Goal: Information Seeking & Learning: Learn about a topic

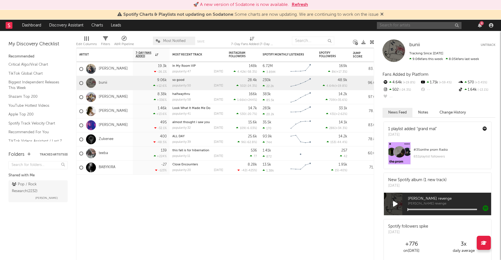
click at [412, 24] on input "text" at bounding box center [419, 25] width 85 height 7
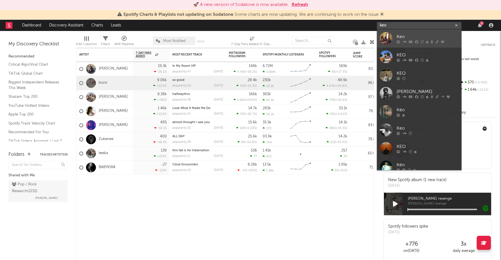
type input "keo"
click at [420, 38] on div "Keo" at bounding box center [428, 36] width 62 height 7
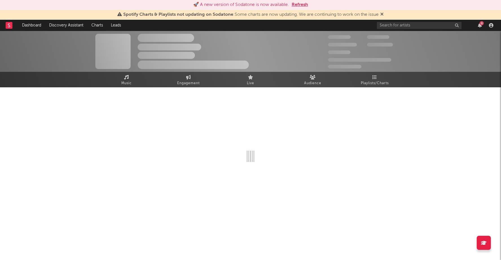
select select "6m"
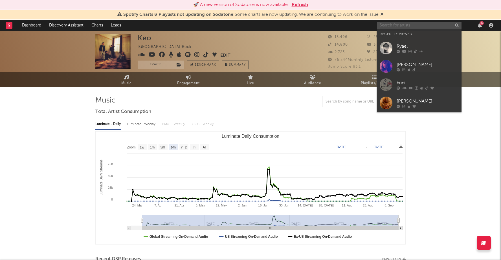
click at [399, 27] on input "text" at bounding box center [419, 25] width 85 height 7
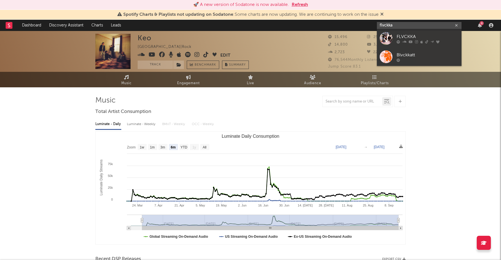
type input "flvckka"
click at [421, 35] on div "FLVCKKA" at bounding box center [428, 36] width 62 height 7
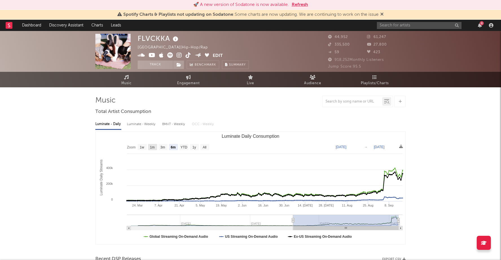
click at [153, 148] on text "1m" at bounding box center [152, 148] width 5 height 4
select select "1m"
type input "2025-08-17"
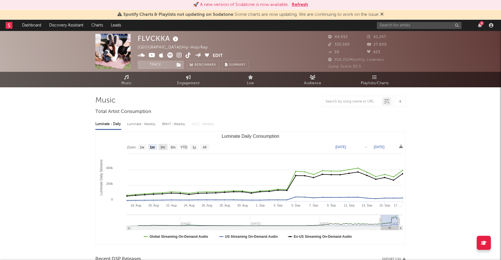
click at [164, 147] on text "3m" at bounding box center [162, 148] width 5 height 4
select select "3m"
type input "2025-06-17"
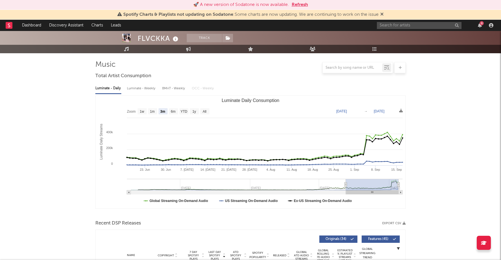
scroll to position [38, 0]
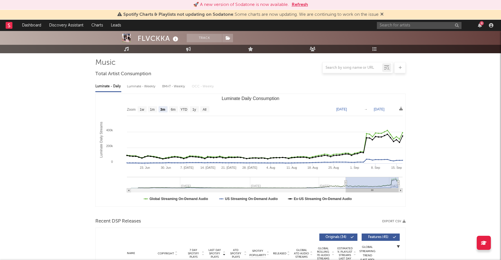
click at [356, 70] on div at bounding box center [353, 67] width 60 height 7
click at [218, 36] on button "Track" at bounding box center [204, 38] width 35 height 8
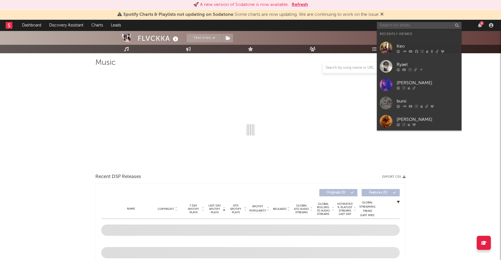
click at [400, 23] on input "text" at bounding box center [419, 25] width 85 height 7
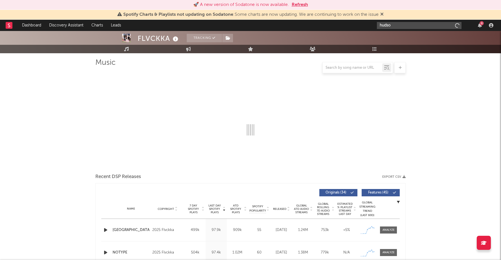
type input "hudson"
select select "6m"
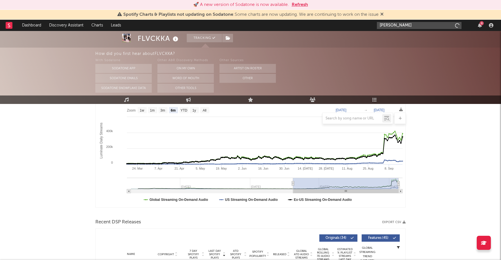
scroll to position [89, 0]
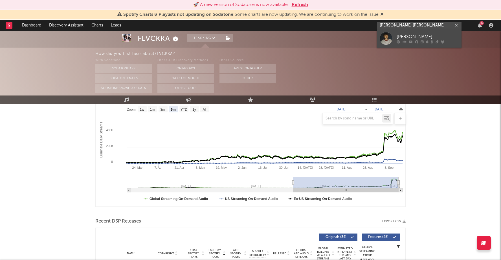
type input "hudson freedman"
click at [409, 37] on div "Hudson Freeman" at bounding box center [428, 36] width 62 height 7
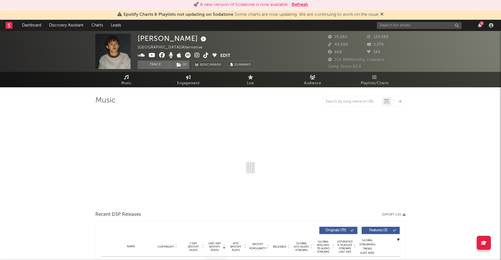
select select "6m"
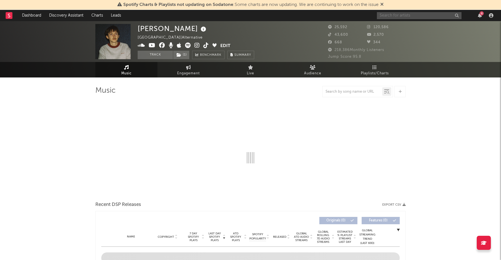
click at [410, 16] on input "text" at bounding box center [419, 15] width 85 height 7
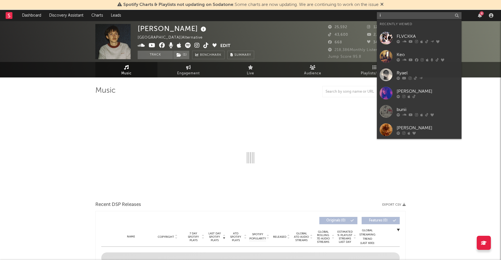
type input "in"
select select "6m"
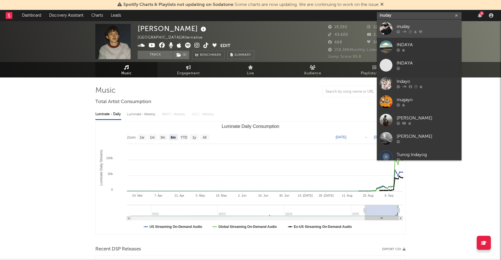
type input "inuday"
click at [409, 29] on div "inuday" at bounding box center [428, 26] width 62 height 7
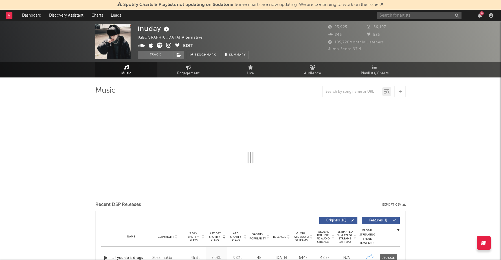
select select "6m"
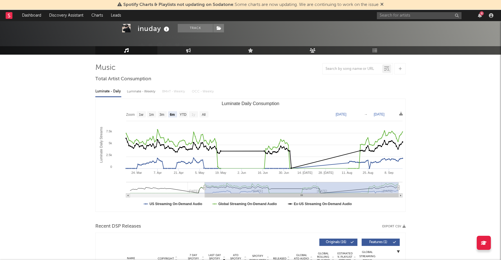
scroll to position [29, 0]
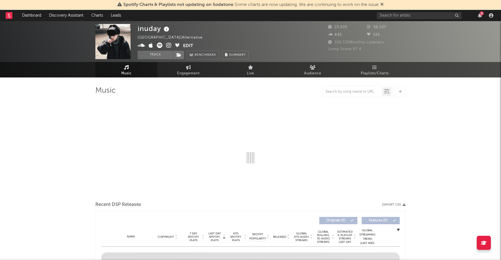
select select "6m"
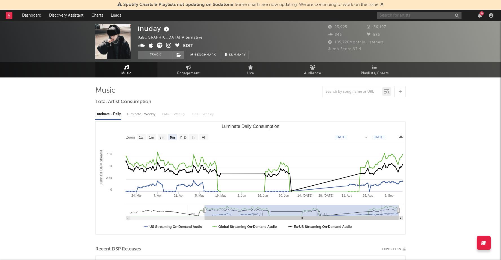
click at [405, 15] on input "text" at bounding box center [419, 15] width 85 height 7
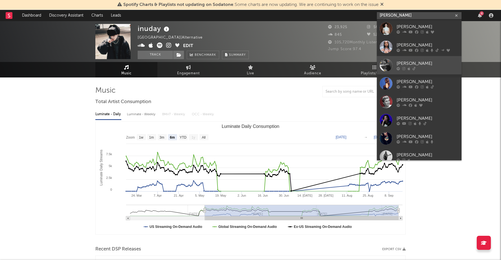
type input "lola b"
click at [413, 62] on div "Lola Bllue" at bounding box center [428, 63] width 62 height 7
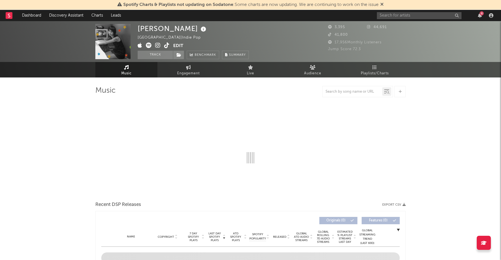
select select "6m"
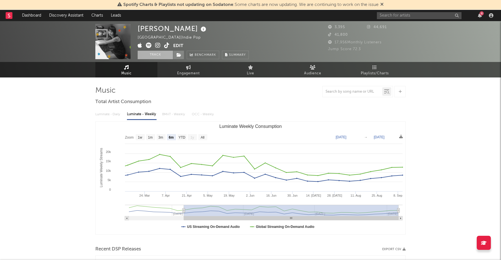
click at [154, 52] on button "Track" at bounding box center [155, 55] width 35 height 8
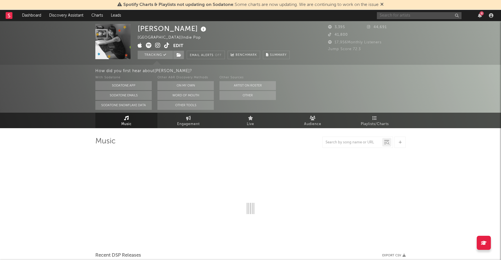
click at [404, 14] on input "text" at bounding box center [419, 15] width 85 height 7
select select "6m"
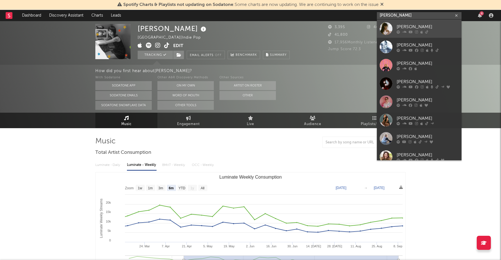
type input "chrissy"
click at [393, 30] on link "Chrissy" at bounding box center [419, 28] width 85 height 18
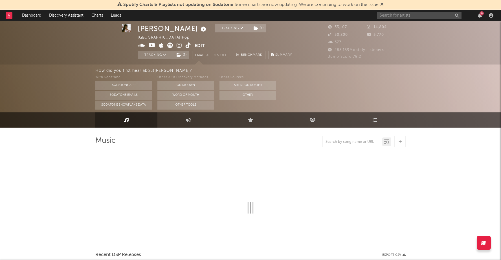
select select "6m"
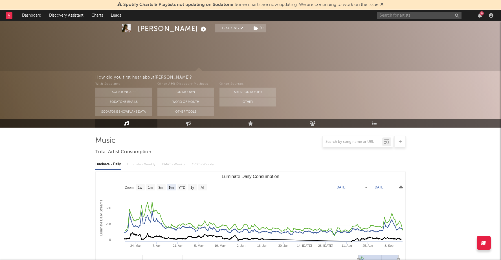
scroll to position [37, 0]
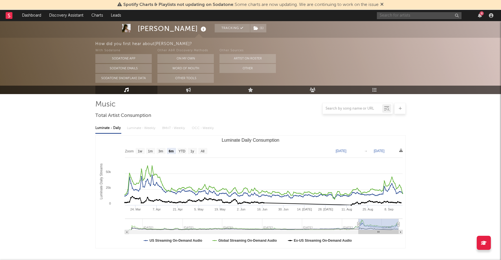
click at [425, 14] on input "text" at bounding box center [419, 15] width 85 height 7
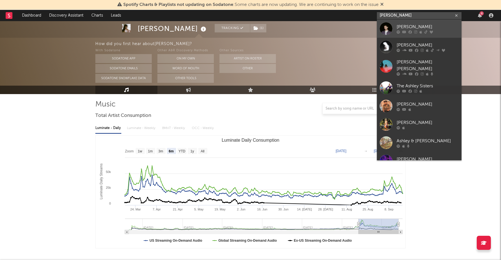
type input "ashley si"
click at [409, 27] on div "Ashley Singh" at bounding box center [428, 26] width 62 height 7
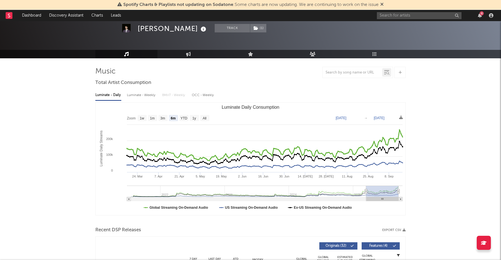
scroll to position [17, 0]
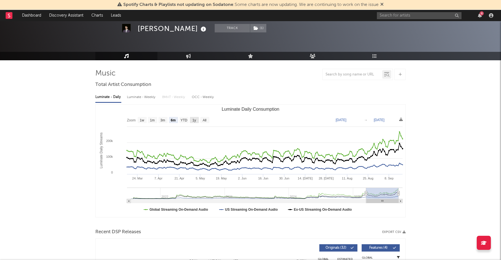
click at [194, 120] on text "1y" at bounding box center [194, 120] width 4 height 4
select select "1y"
type input "2024-09-17"
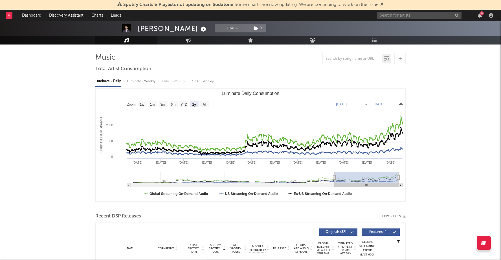
scroll to position [34, 0]
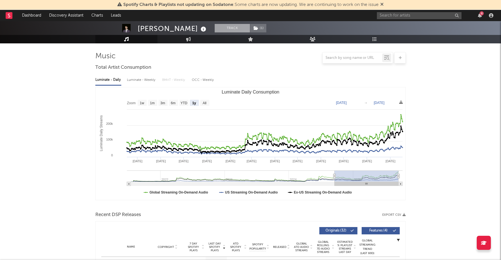
click at [215, 28] on button "Track" at bounding box center [232, 28] width 35 height 8
click at [160, 29] on div "Ashley Singh" at bounding box center [173, 28] width 70 height 9
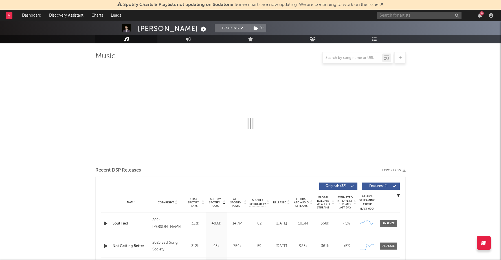
scroll to position [78, 0]
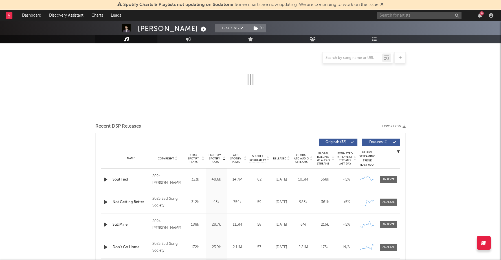
select select "6m"
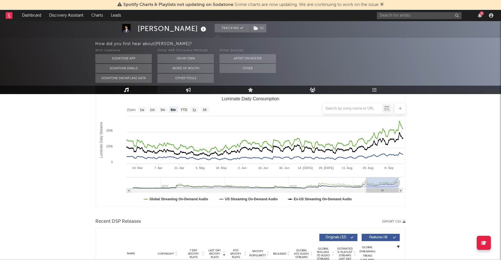
scroll to position [0, 0]
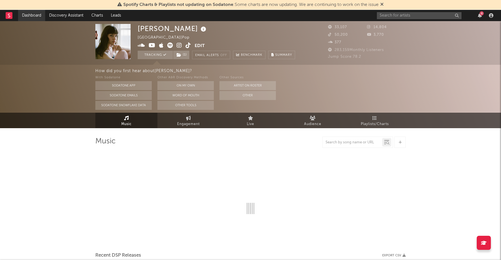
click at [32, 14] on link "Dashboard" at bounding box center [31, 15] width 27 height 11
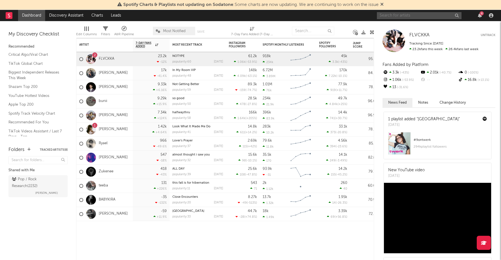
click at [406, 15] on input "text" at bounding box center [419, 15] width 85 height 7
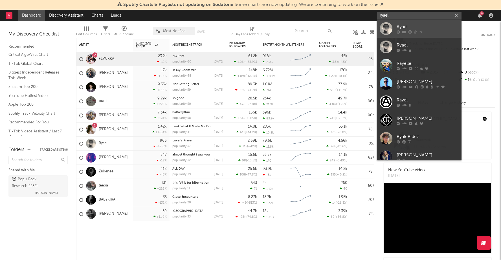
type input "ryael"
click at [409, 30] on icon at bounding box center [409, 31] width 3 height 3
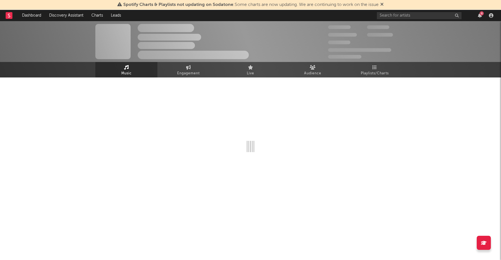
select select "1w"
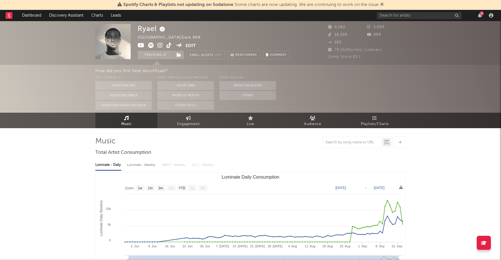
select select "1w"
click at [408, 17] on input "text" at bounding box center [419, 15] width 85 height 7
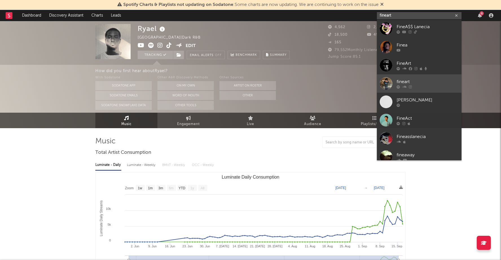
type input "fineart"
click at [402, 80] on div "fineart" at bounding box center [428, 81] width 62 height 7
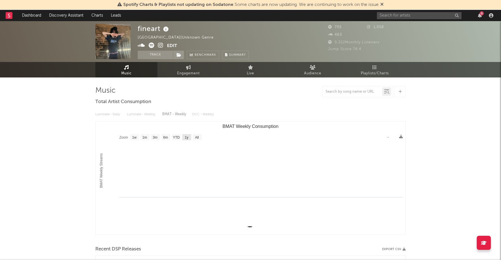
click at [186, 138] on text "1y" at bounding box center [187, 138] width 4 height 4
select select "1y"
type input "1970-07-01"
type input "1971-01-01"
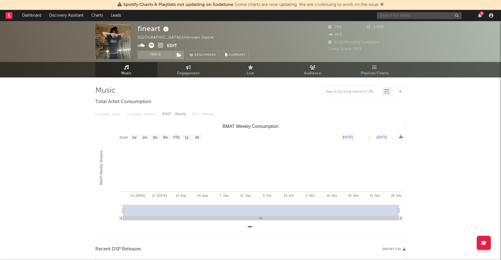
click at [393, 14] on input "text" at bounding box center [419, 15] width 85 height 7
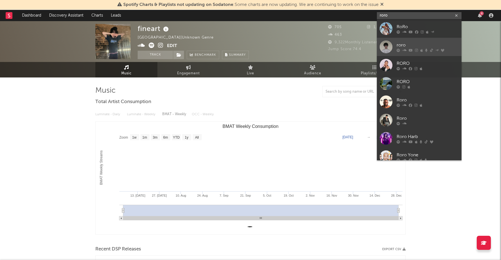
type input "roro"
click at [412, 43] on div "roro" at bounding box center [428, 45] width 62 height 7
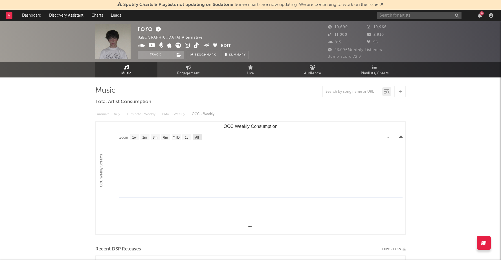
click at [198, 137] on text "All" at bounding box center [197, 138] width 4 height 4
click at [186, 137] on text "1y" at bounding box center [187, 138] width 4 height 4
select select "1y"
type input "1970-07-01"
type input "1971-01-01"
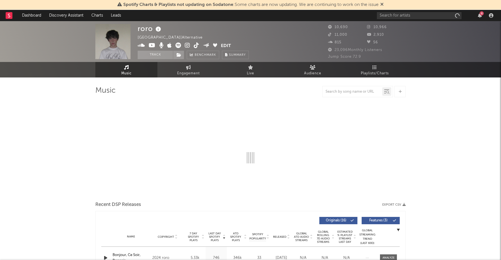
select select "1w"
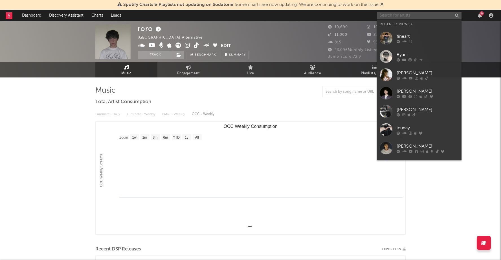
click at [402, 14] on input "text" at bounding box center [419, 15] width 85 height 7
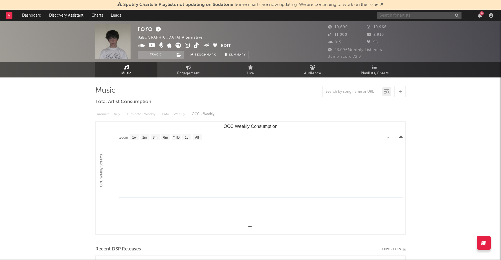
click at [398, 15] on input "text" at bounding box center [419, 15] width 85 height 7
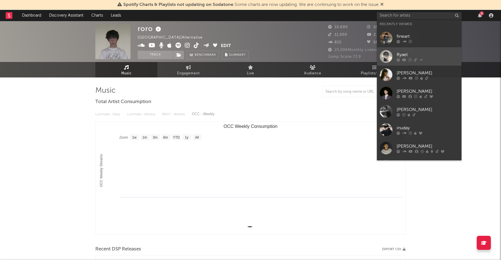
click at [399, 54] on div "Ryael" at bounding box center [428, 54] width 62 height 7
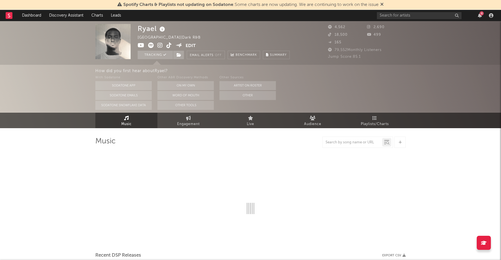
select select "1w"
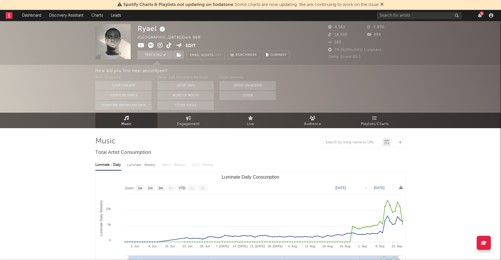
click at [384, 4] on icon at bounding box center [381, 4] width 3 height 5
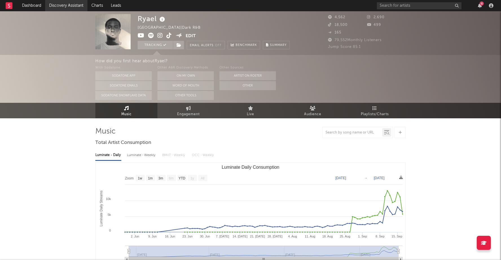
click at [68, 8] on link "Discovery Assistant" at bounding box center [66, 5] width 42 height 11
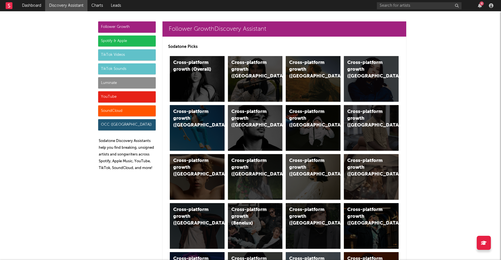
click at [125, 39] on div "Spotify & Apple" at bounding box center [127, 41] width 58 height 11
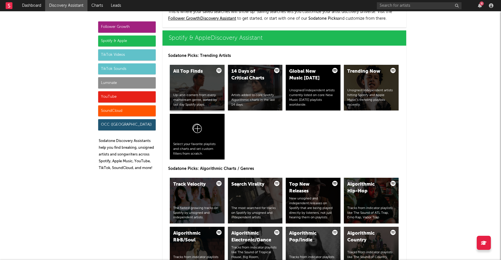
scroll to position [564, 0]
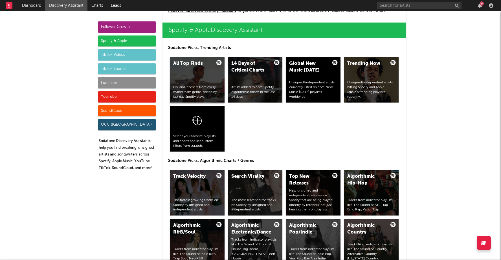
click at [193, 82] on div "All Top Finds Up-and-comers from every mainstream genre, sorted by last day Spo…" at bounding box center [197, 80] width 55 height 46
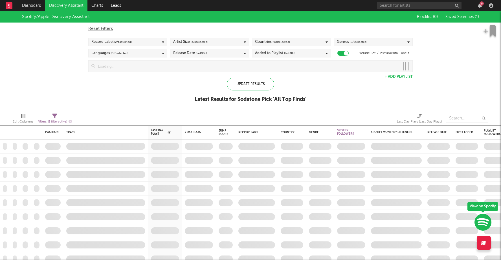
checkbox input "true"
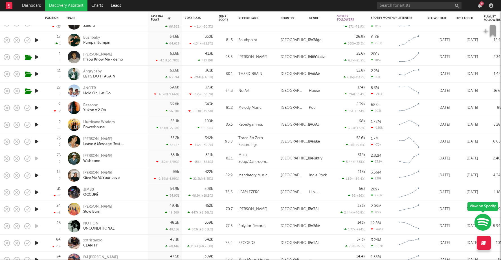
click at [94, 211] on div "Slow Burn" at bounding box center [97, 212] width 29 height 5
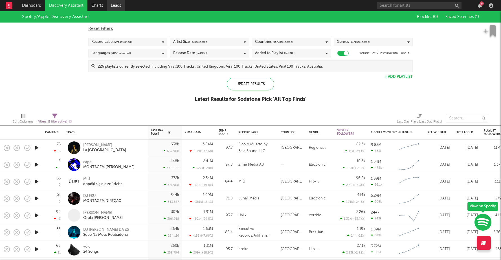
click at [111, 2] on link "Leads" at bounding box center [116, 5] width 18 height 11
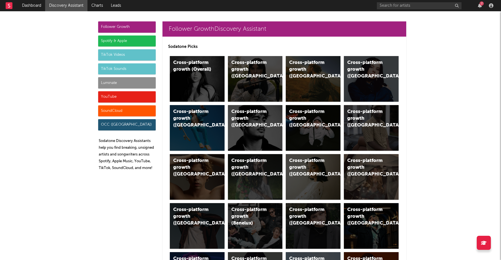
click at [138, 40] on div "Spotify & Apple" at bounding box center [127, 41] width 58 height 11
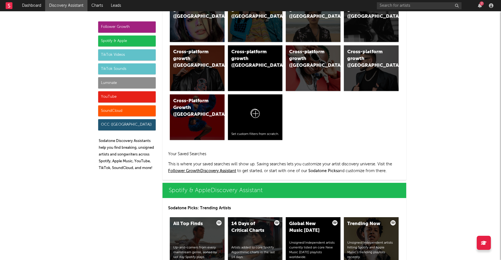
scroll to position [564, 0]
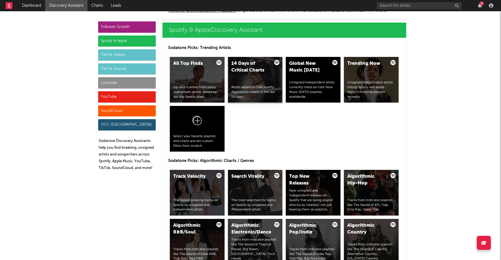
click at [257, 71] on div "14 Days of Critical Charts" at bounding box center [250, 67] width 38 height 14
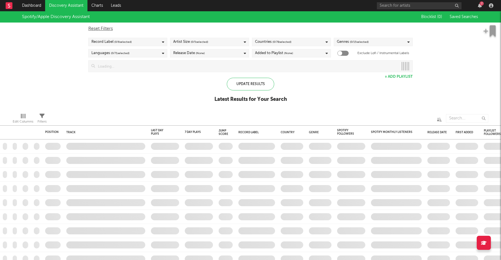
checkbox input "true"
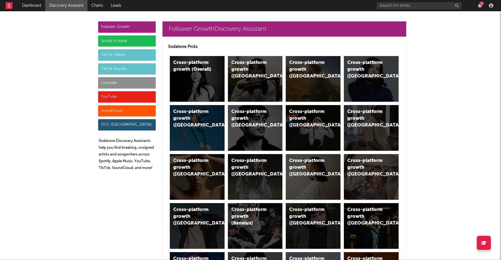
click at [122, 54] on div "TikTok Videos" at bounding box center [127, 54] width 58 height 11
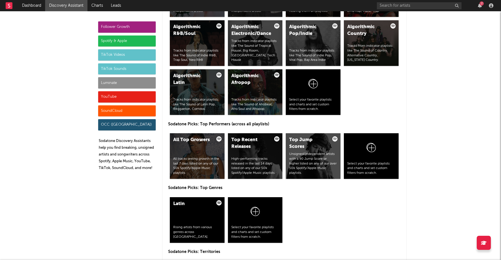
scroll to position [1320, 0]
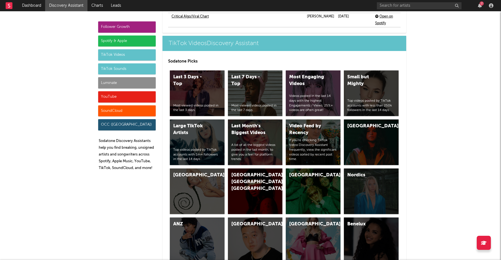
click at [127, 69] on div "TikTok Sounds" at bounding box center [127, 68] width 58 height 11
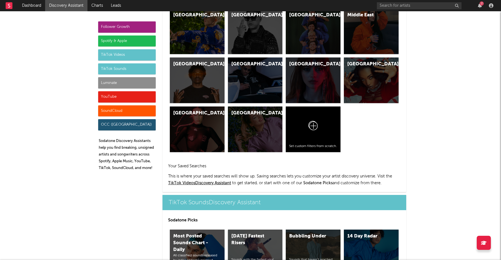
scroll to position [1884, 0]
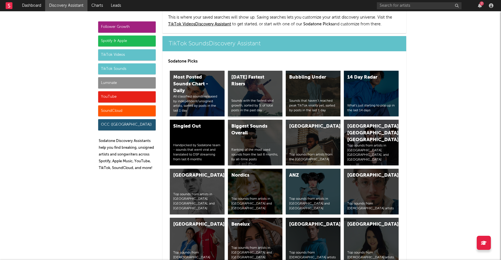
click at [261, 76] on div "Today's Fastest Risers Sounds with the fastest viral growth, sorted by % of tot…" at bounding box center [255, 94] width 55 height 46
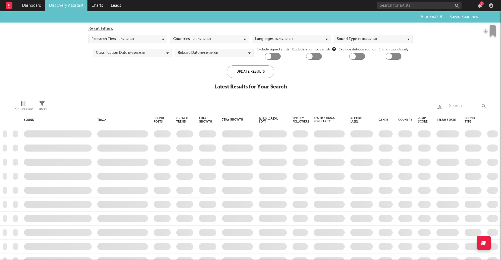
checkbox input "true"
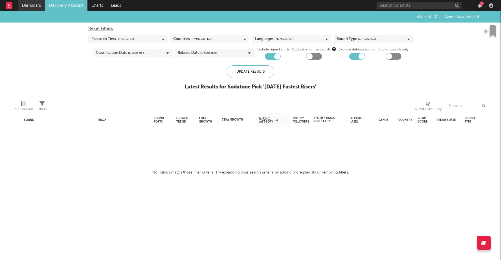
click at [29, 5] on link "Dashboard" at bounding box center [31, 5] width 27 height 11
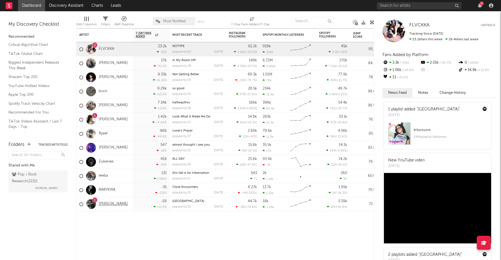
click at [107, 205] on link "Lola Bllue" at bounding box center [113, 204] width 29 height 5
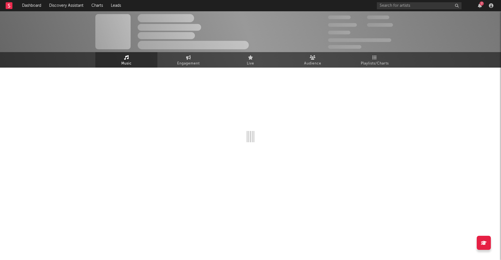
select select "6m"
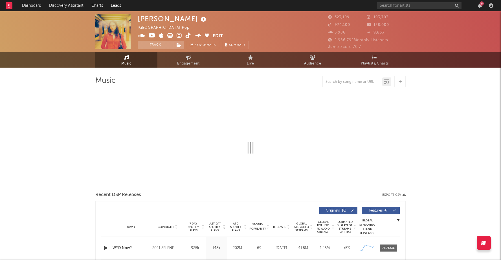
select select "6m"
